Goal: Task Accomplishment & Management: Use online tool/utility

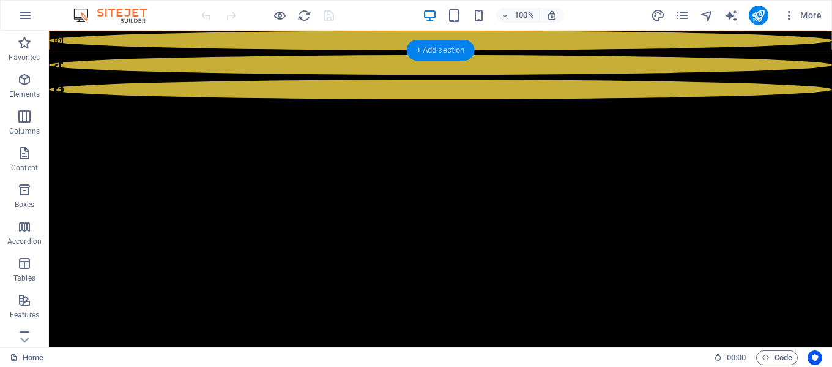
drag, startPoint x: 469, startPoint y: 45, endPoint x: 238, endPoint y: 17, distance: 233.0
click at [469, 45] on div "+ Add section" at bounding box center [441, 50] width 68 height 21
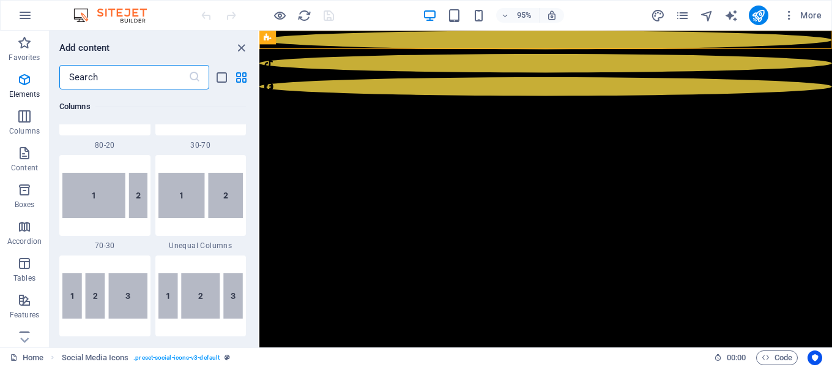
scroll to position [2141, 0]
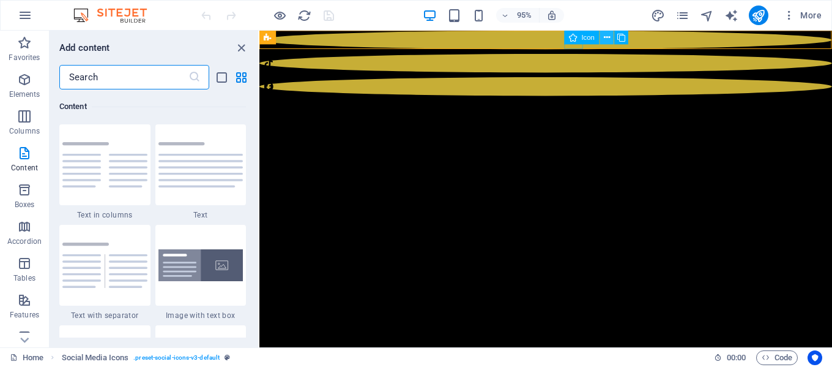
click at [610, 39] on icon at bounding box center [607, 37] width 6 height 12
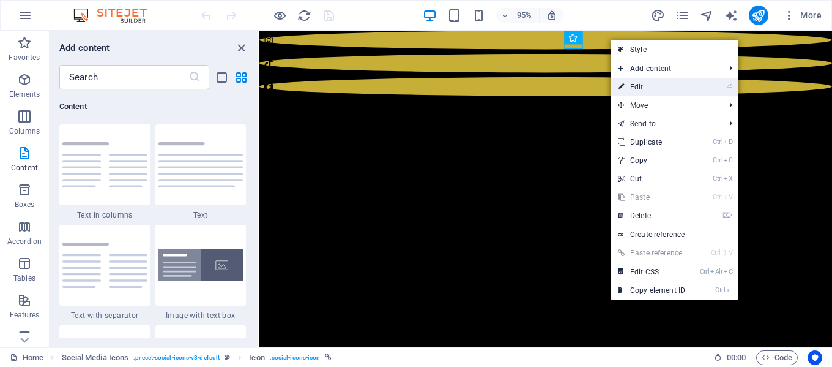
drag, startPoint x: 643, startPoint y: 88, endPoint x: 395, endPoint y: 59, distance: 249.5
click at [643, 88] on link "⏎ Edit" at bounding box center [652, 87] width 82 height 18
select select "xMidYMid"
select select "px"
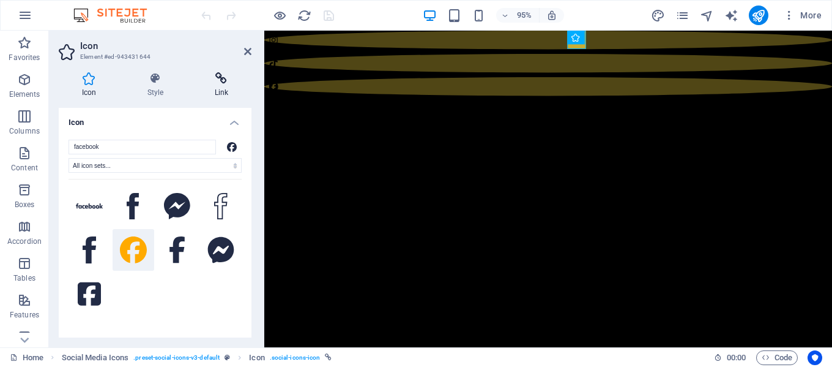
click at [226, 88] on h4 "Link" at bounding box center [222, 85] width 60 height 26
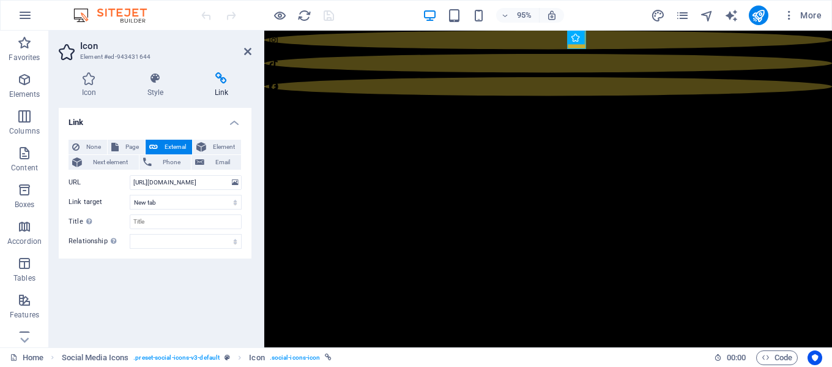
click at [605, 84] on html "Skip to main content" at bounding box center [563, 65] width 598 height 69
click at [381, 50] on div at bounding box center [563, 65] width 598 height 69
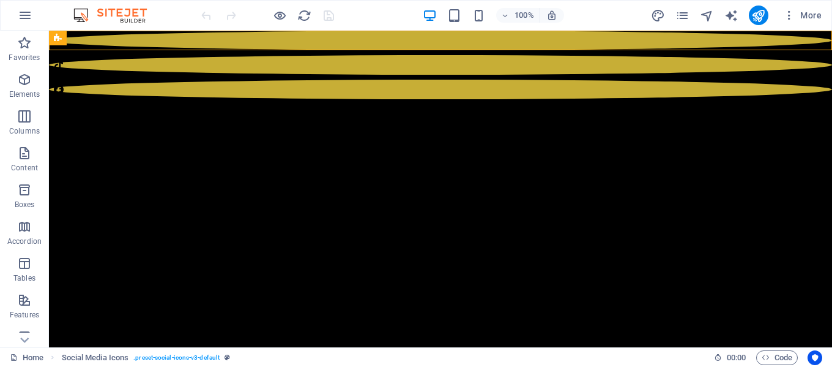
click at [70, 78] on html "Skip to main content" at bounding box center [440, 65] width 783 height 69
click at [441, 51] on div "+ Add section" at bounding box center [441, 50] width 68 height 21
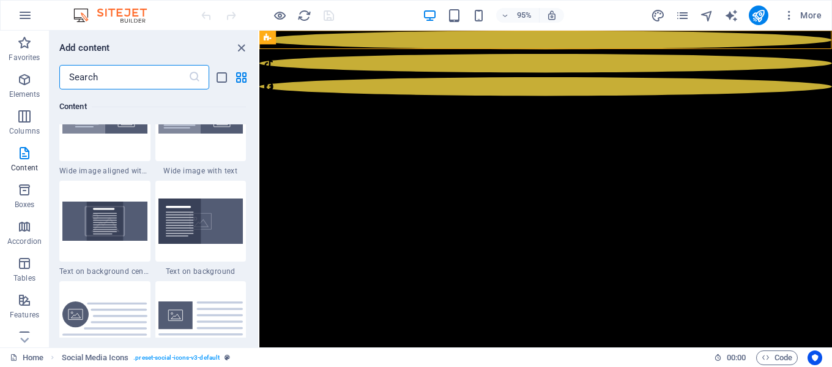
scroll to position [2509, 0]
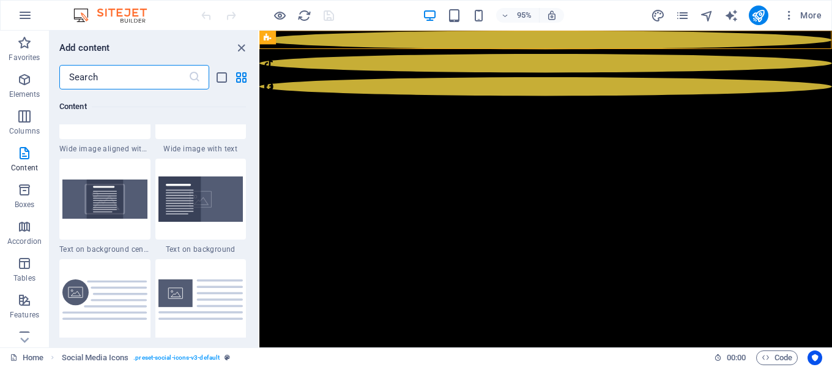
click at [115, 75] on input "text" at bounding box center [123, 77] width 129 height 24
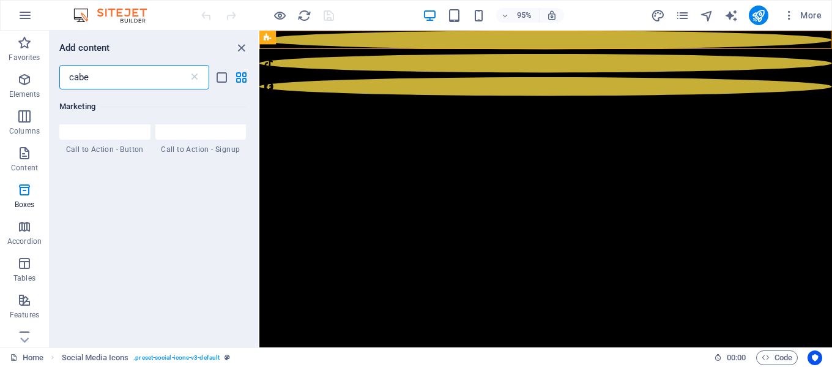
scroll to position [0, 0]
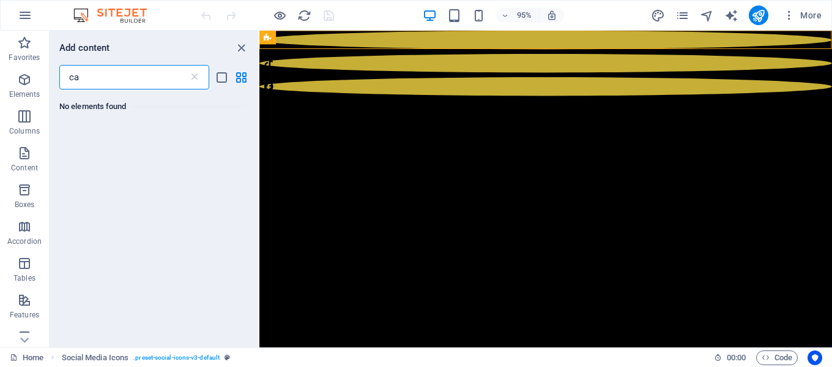
type input "c"
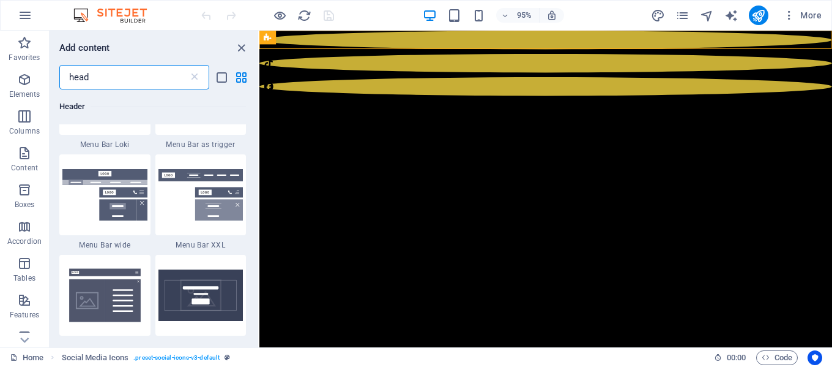
scroll to position [857, 0]
type input "head"
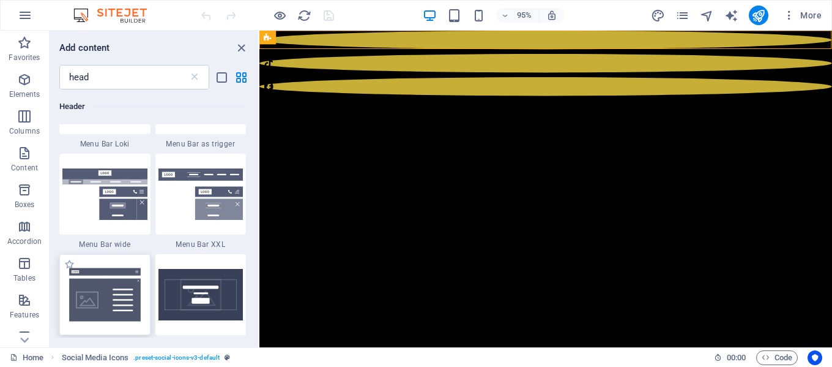
click at [113, 288] on img at bounding box center [104, 294] width 85 height 56
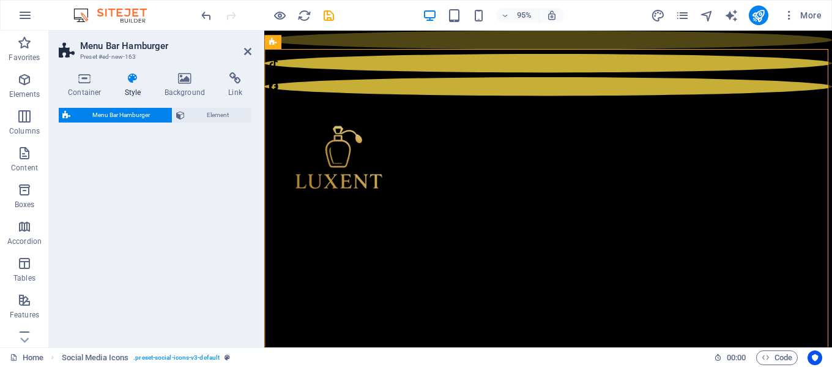
select select "rem"
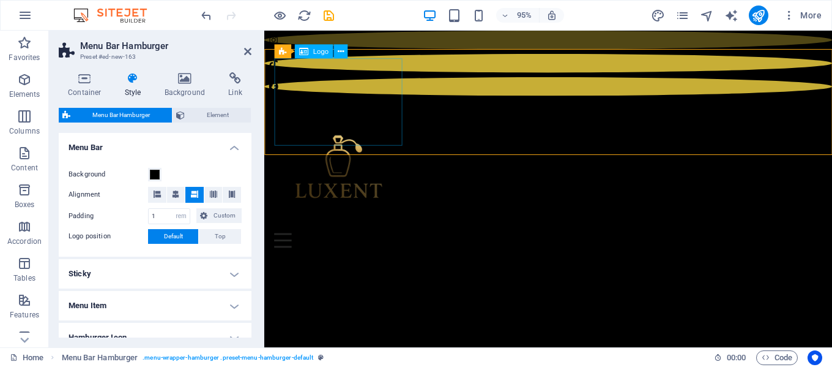
click at [325, 109] on div at bounding box center [564, 176] width 578 height 135
select select "px"
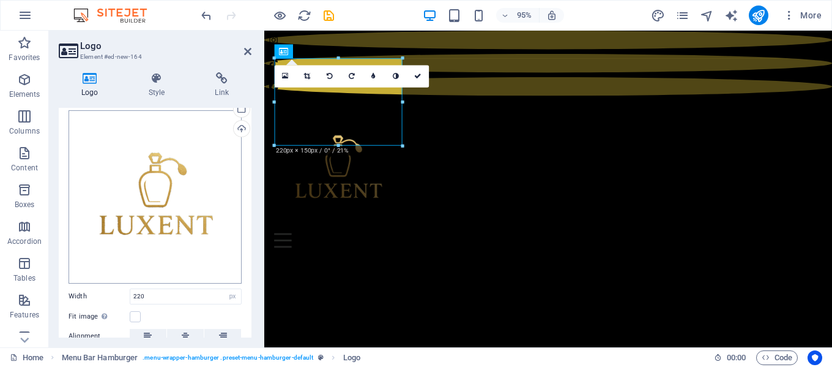
scroll to position [61, 0]
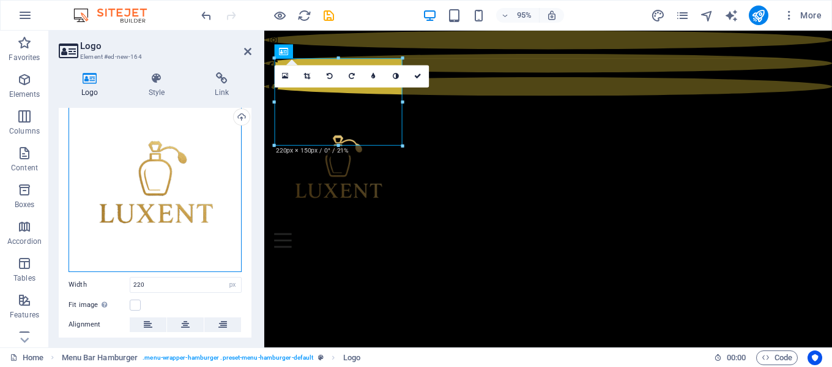
click at [179, 148] on div "Drag files here, click to choose files or select files from Files or our free s…" at bounding box center [155, 185] width 173 height 173
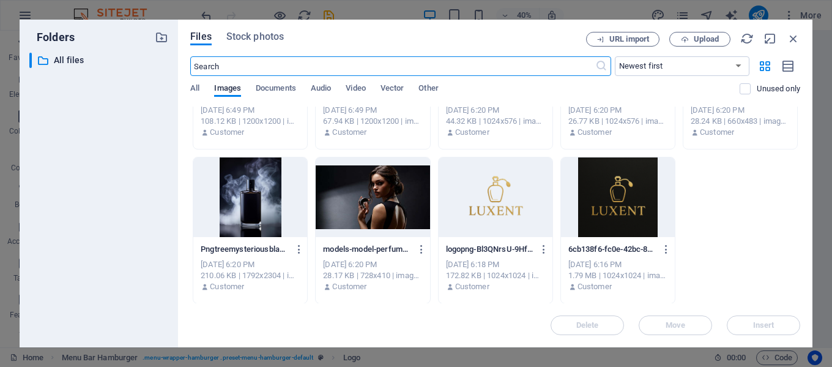
scroll to position [413, 0]
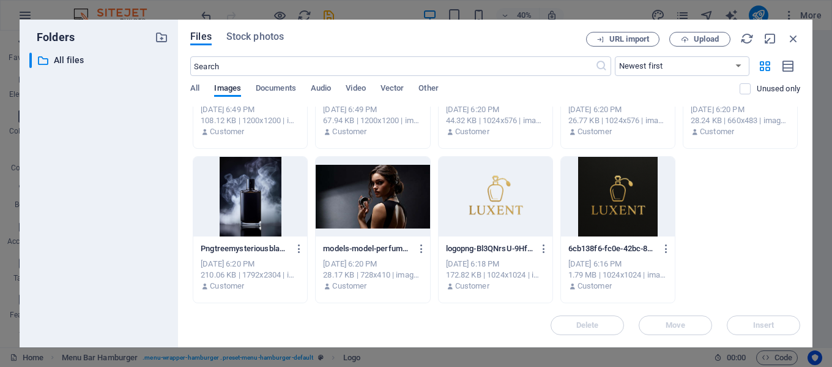
click at [613, 190] on div at bounding box center [618, 197] width 114 height 80
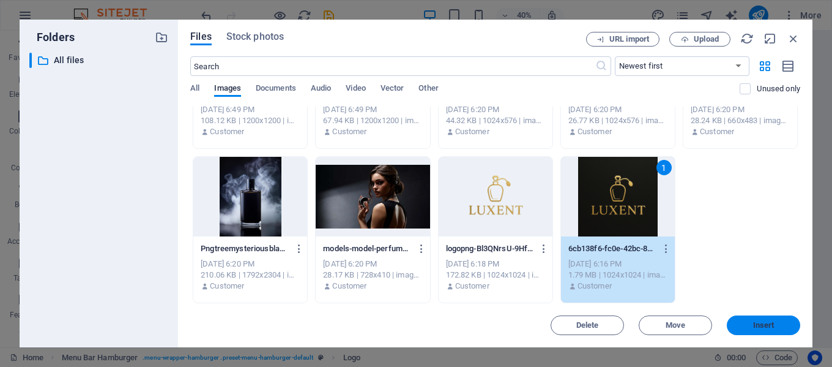
click at [741, 320] on button "Insert" at bounding box center [763, 325] width 73 height 20
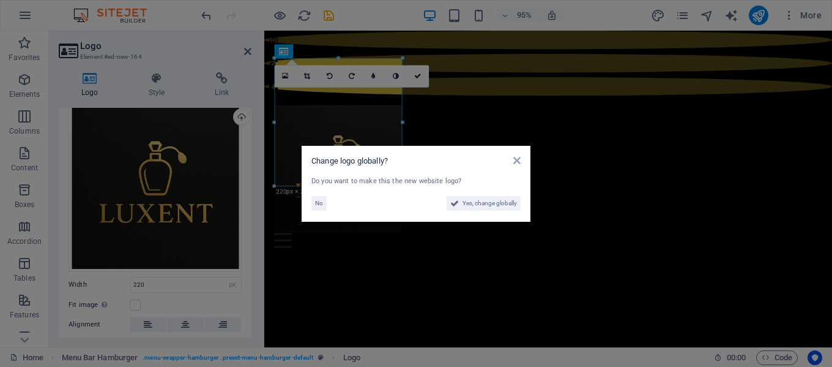
click at [510, 162] on div "Change logo globally?" at bounding box center [416, 160] width 209 height 11
drag, startPoint x: 517, startPoint y: 162, endPoint x: 271, endPoint y: 124, distance: 248.9
click at [517, 162] on icon at bounding box center [516, 160] width 7 height 10
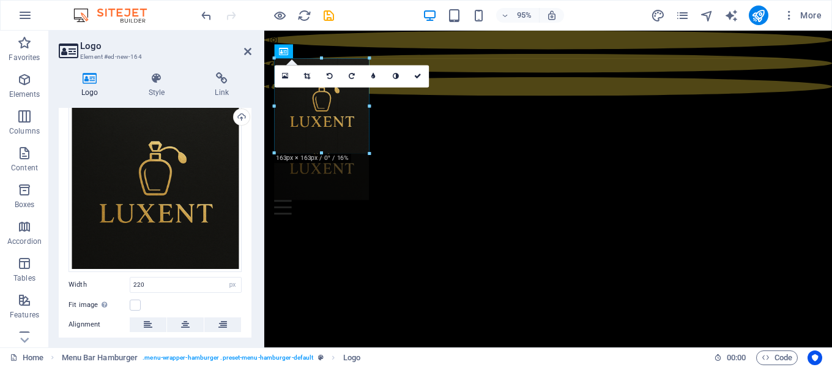
drag, startPoint x: 401, startPoint y: 184, endPoint x: 106, endPoint y: 125, distance: 300.8
type input "163"
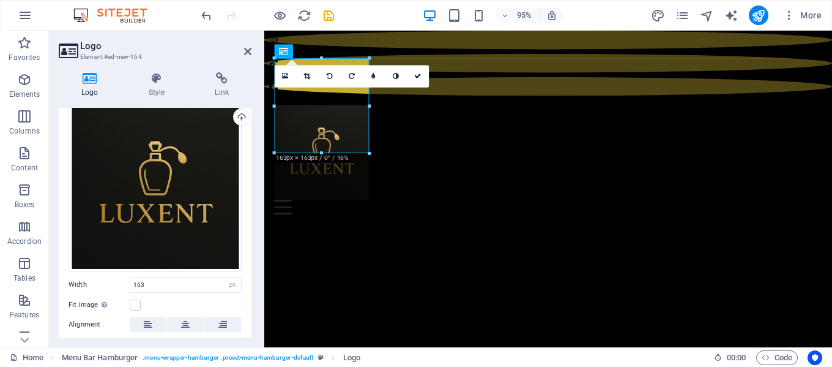
drag, startPoint x: 467, startPoint y: 182, endPoint x: 506, endPoint y: 195, distance: 40.6
click at [468, 183] on html "Skip to main content Menu Drop content here or Add elements Paste clipboard 01.…" at bounding box center [563, 132] width 598 height 203
click at [832, 209] on div "Menu" at bounding box center [564, 216] width 578 height 15
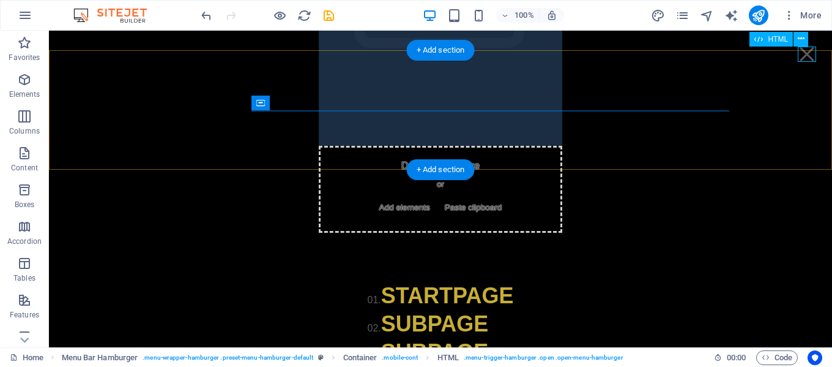
click at [812, 54] on div "Menu" at bounding box center [807, 54] width 18 height 15
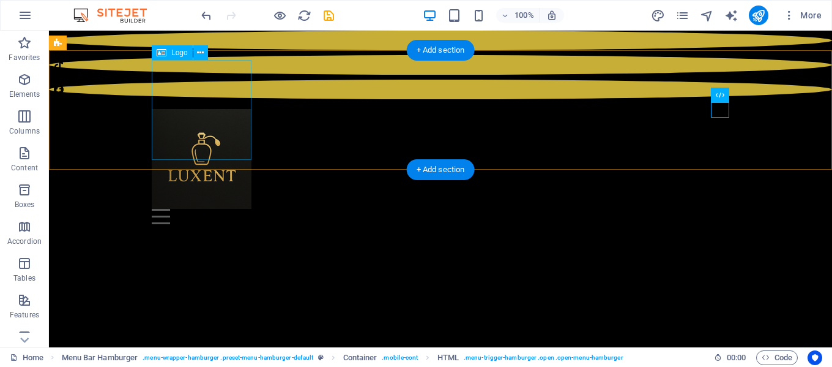
click at [236, 109] on div at bounding box center [441, 159] width 578 height 100
select select "px"
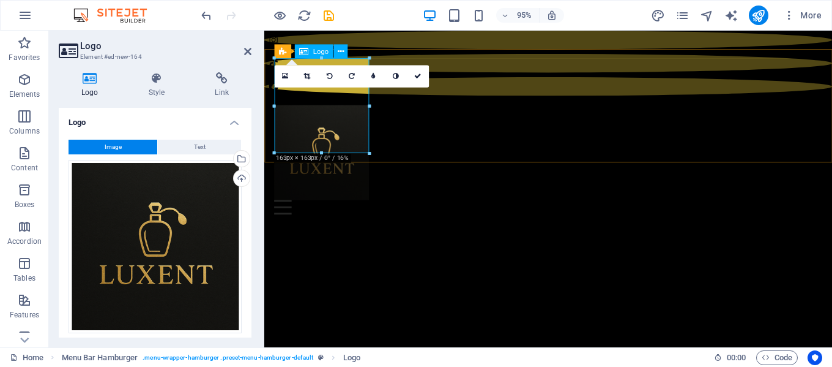
click at [337, 124] on div at bounding box center [564, 159] width 578 height 100
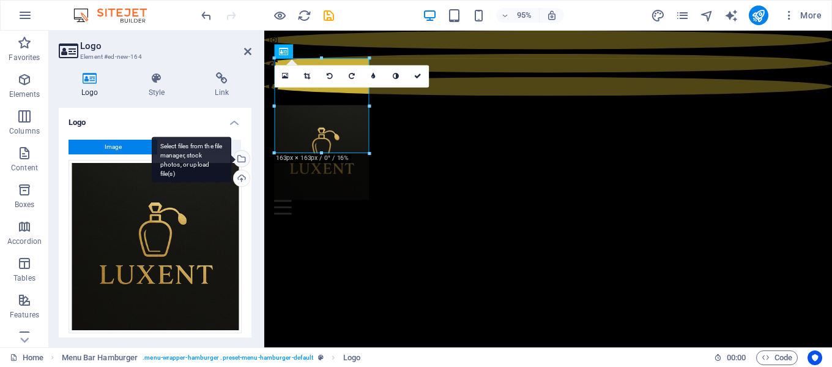
click at [231, 159] on div "Select files from the file manager, stock photos, or upload file(s)" at bounding box center [192, 159] width 80 height 46
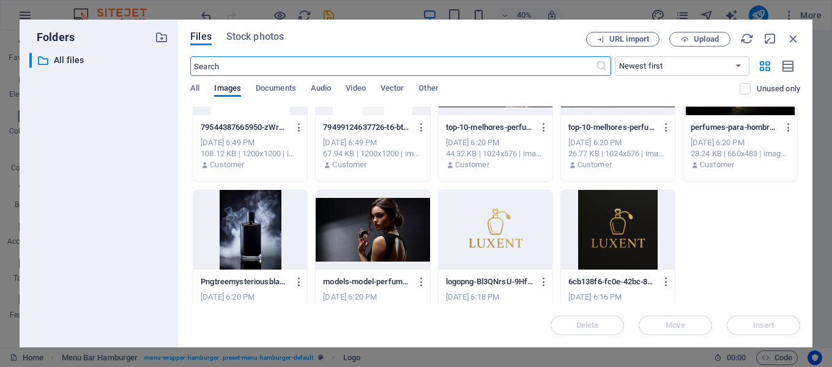
scroll to position [413, 0]
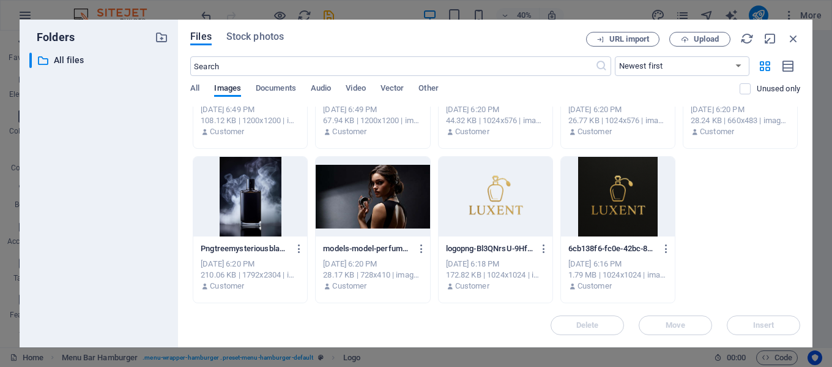
click at [512, 185] on div at bounding box center [496, 197] width 114 height 80
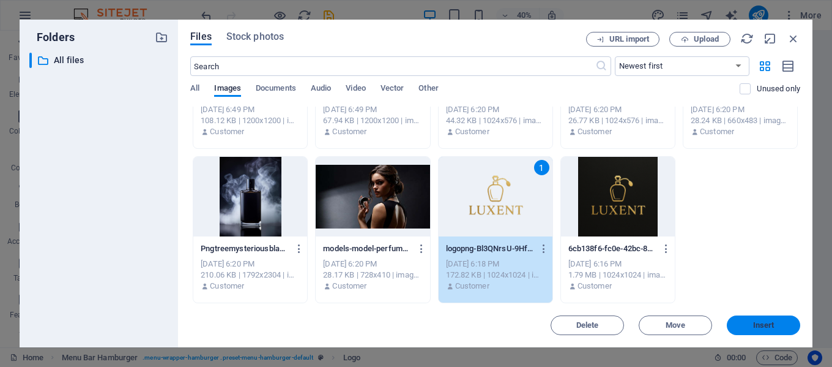
click at [750, 322] on span "Insert" at bounding box center [764, 324] width 64 height 7
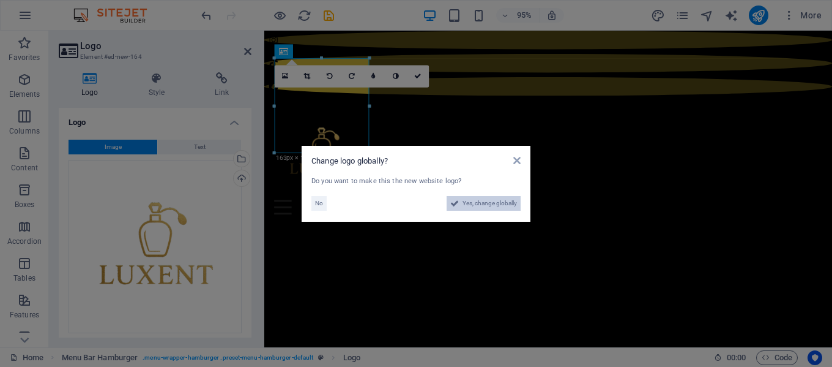
click at [498, 199] on span "Yes, change globally" at bounding box center [490, 203] width 54 height 15
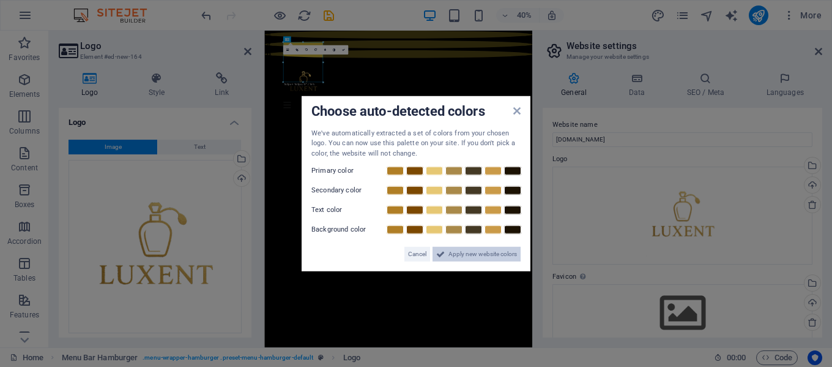
click at [460, 253] on span "Apply new website colors" at bounding box center [483, 254] width 69 height 15
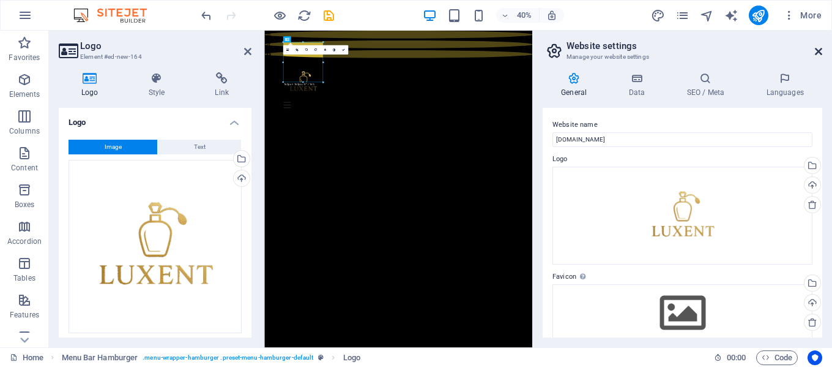
click at [821, 52] on icon at bounding box center [818, 52] width 7 height 10
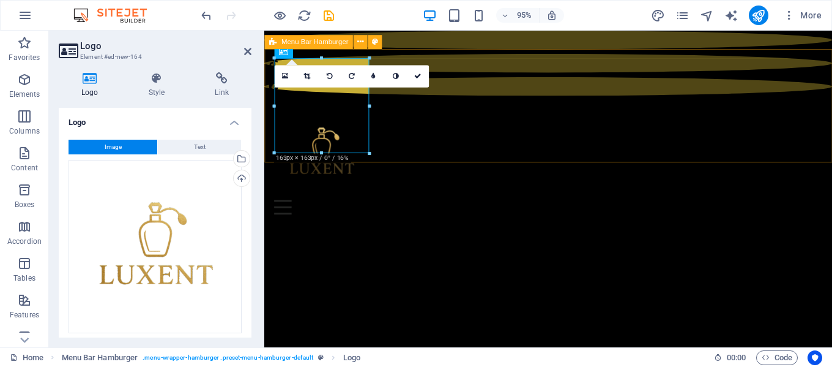
click at [419, 141] on div "Menu Drop content here or Add elements Paste clipboard 01. STARTPAGE 02. SUBPAG…" at bounding box center [563, 166] width 598 height 135
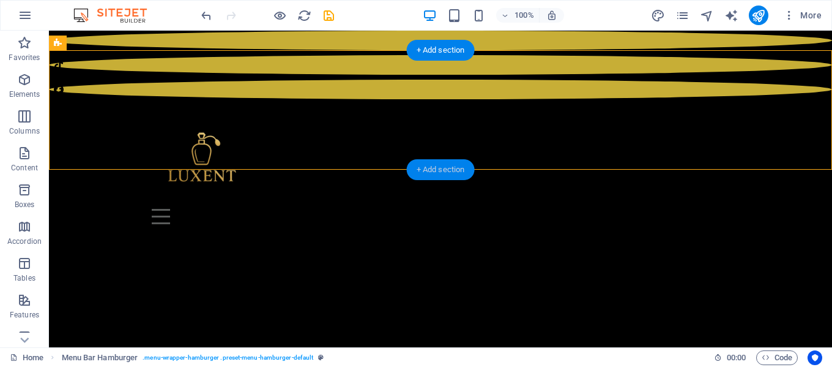
click at [440, 170] on div "+ Add section" at bounding box center [441, 169] width 68 height 21
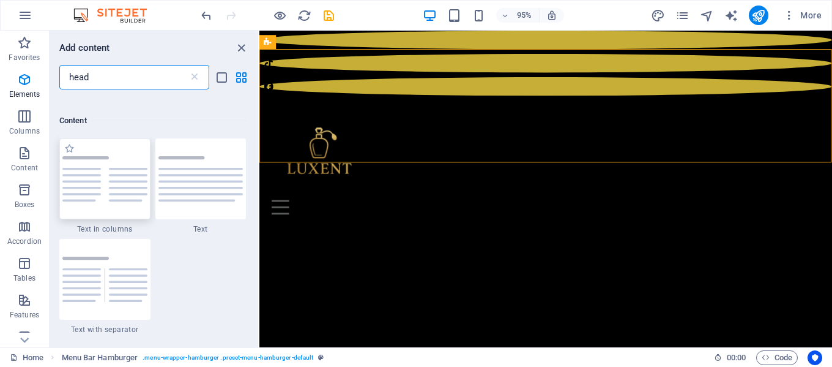
scroll to position [224, 0]
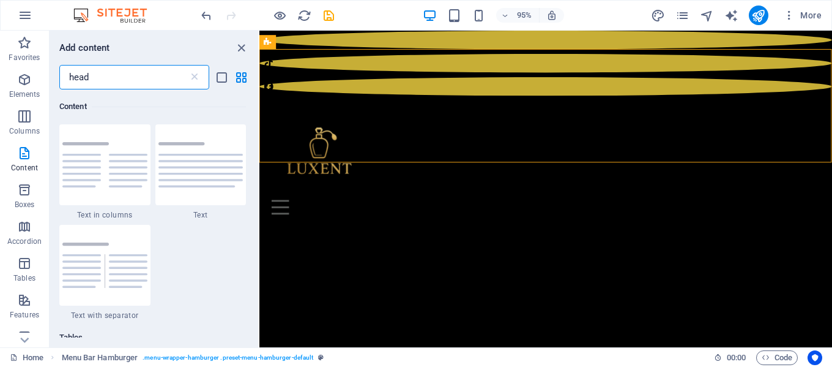
click at [105, 72] on input "head" at bounding box center [123, 77] width 129 height 24
drag, startPoint x: 92, startPoint y: 74, endPoint x: 20, endPoint y: 75, distance: 72.8
click at [22, 74] on div "Favorites Elements Columns Content Boxes Accordion Tables Features Images Slide…" at bounding box center [129, 189] width 259 height 316
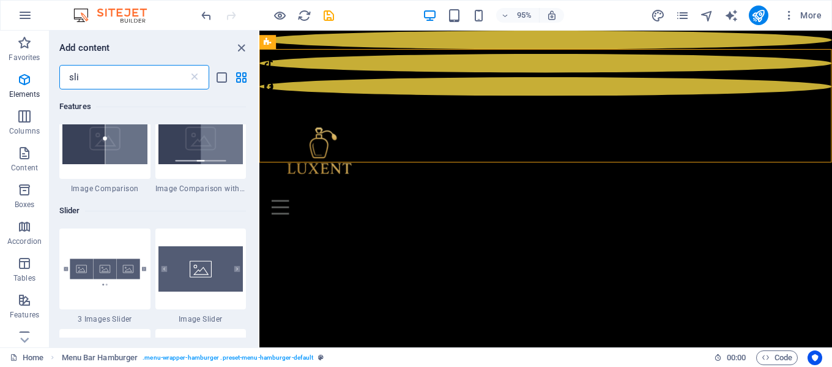
scroll to position [122, 0]
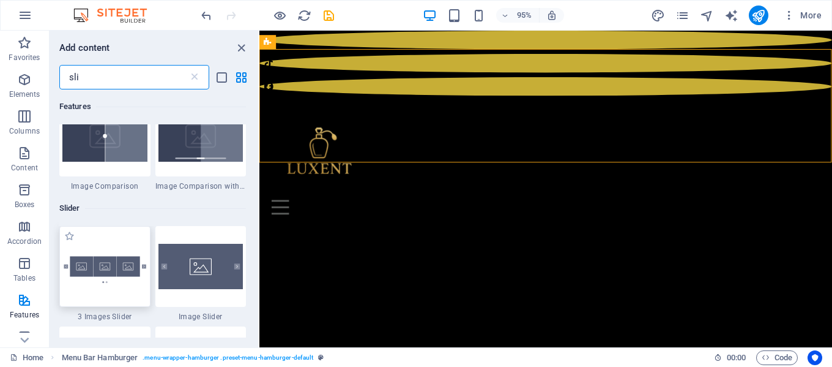
type input "sli"
click at [112, 273] on img at bounding box center [104, 266] width 85 height 56
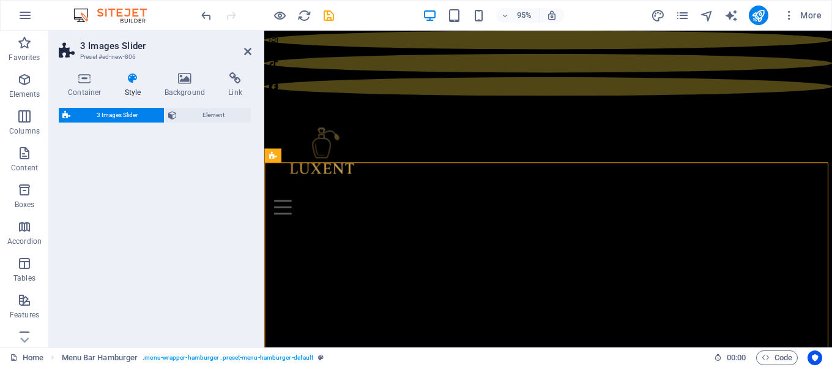
select select "rem"
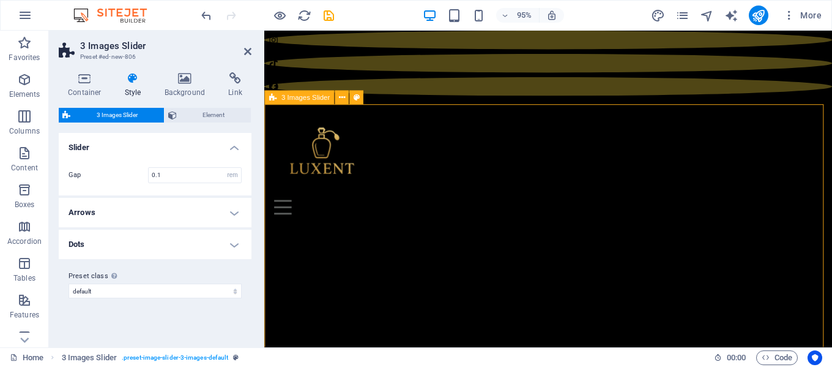
scroll to position [0, 0]
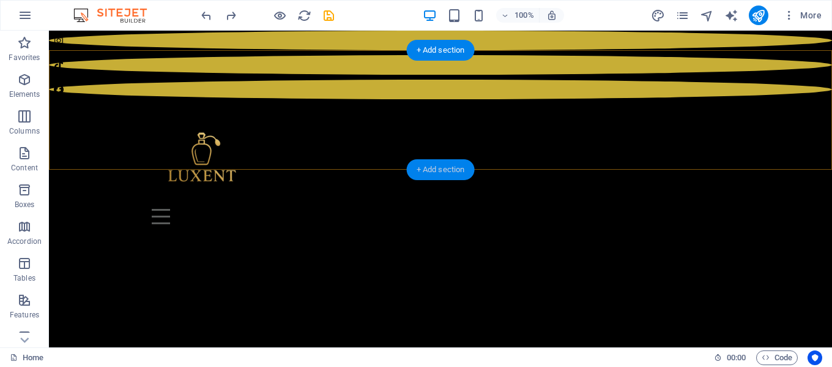
click at [436, 167] on div "+ Add section" at bounding box center [441, 169] width 68 height 21
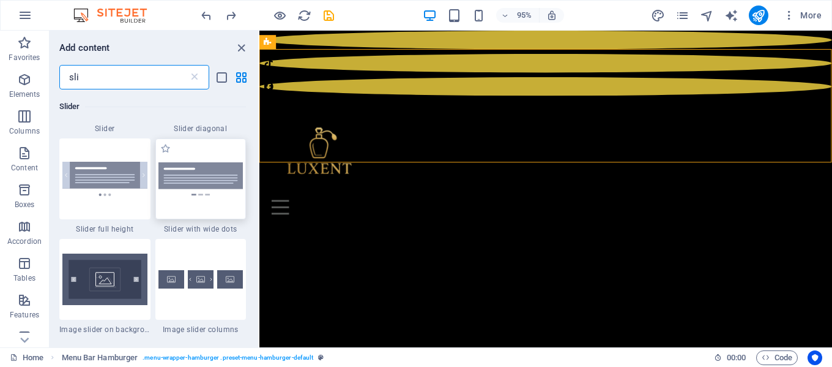
scroll to position [428, 0]
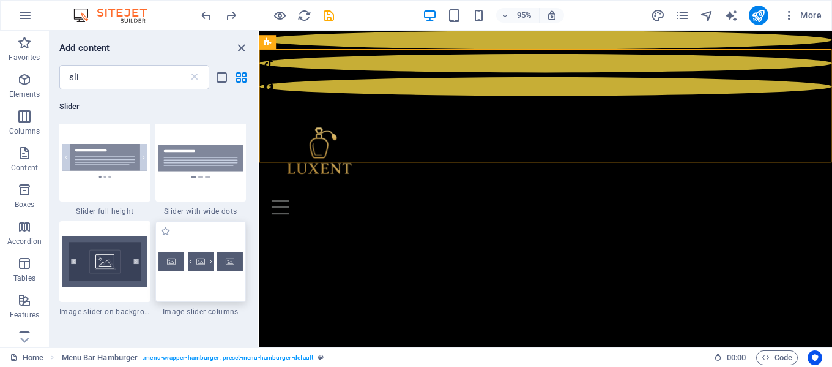
click at [211, 264] on img at bounding box center [201, 261] width 85 height 18
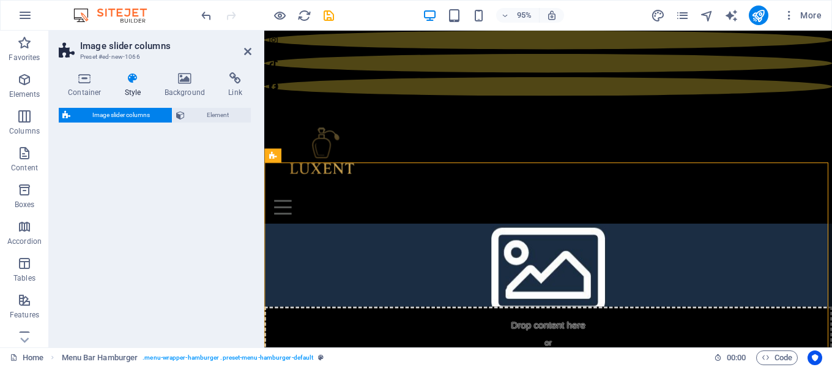
select select "rem"
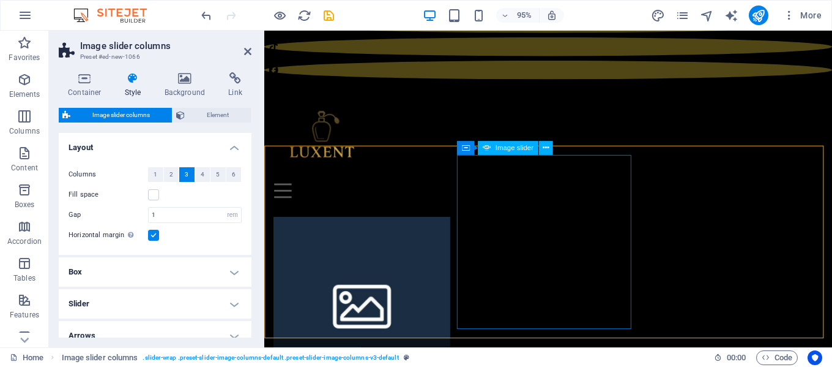
scroll to position [18, 0]
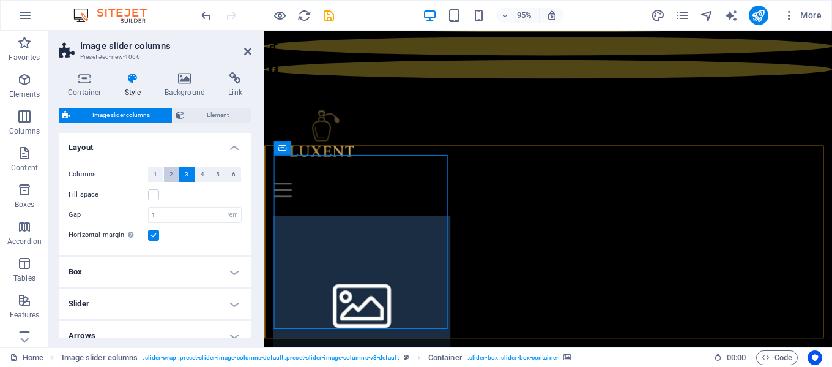
click at [171, 174] on span "2" at bounding box center [172, 174] width 4 height 15
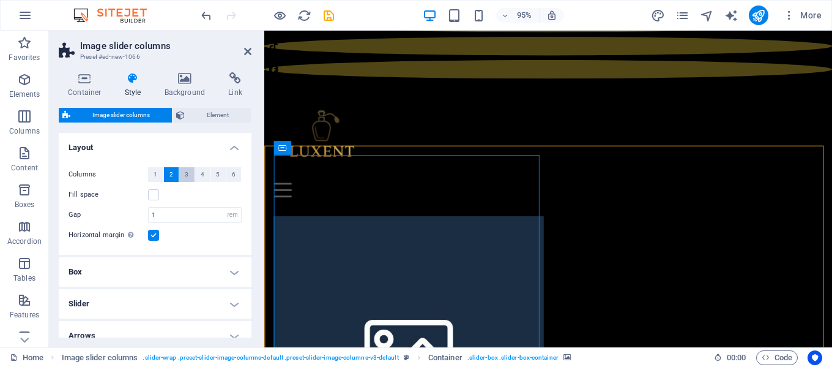
click at [187, 174] on span "3" at bounding box center [187, 174] width 4 height 15
select select
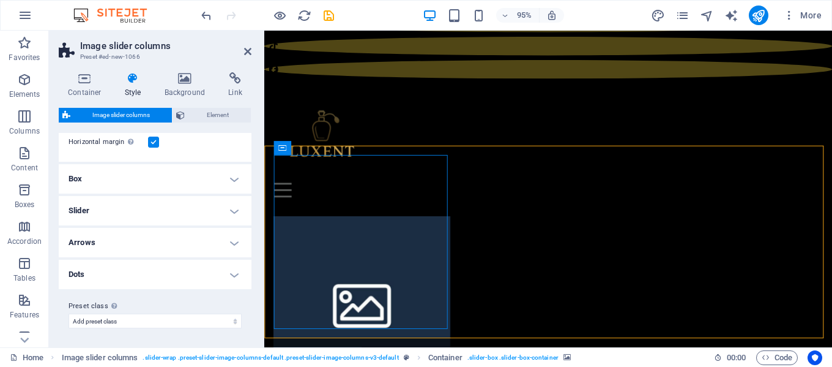
scroll to position [94, 0]
click at [231, 179] on h4 "Box" at bounding box center [155, 177] width 193 height 29
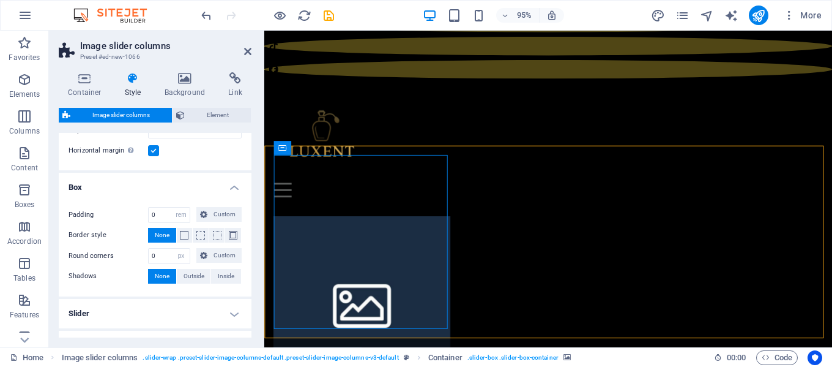
scroll to position [0, 0]
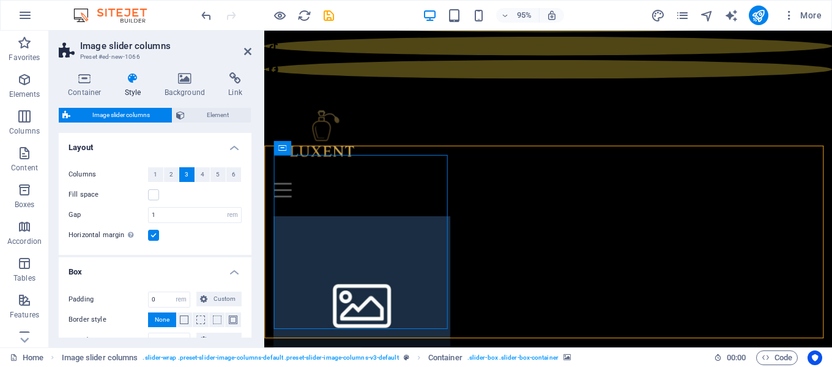
click at [380, 280] on figure at bounding box center [367, 318] width 186 height 184
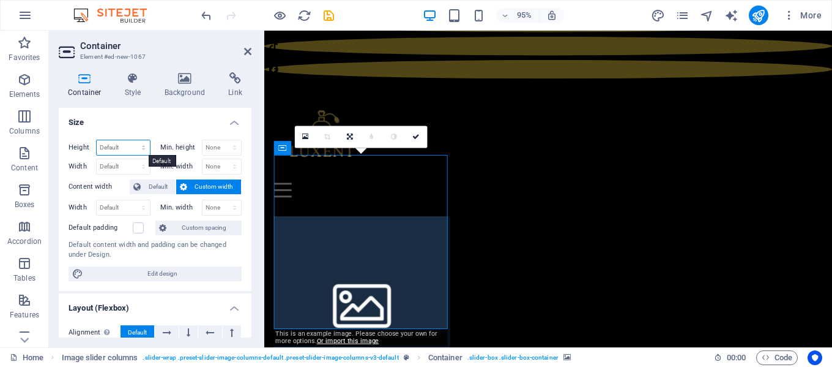
click at [129, 142] on select "Default px rem % vh vw" at bounding box center [123, 147] width 53 height 15
click at [147, 117] on h4 "Size" at bounding box center [155, 119] width 193 height 22
